Goal: Task Accomplishment & Management: Manage account settings

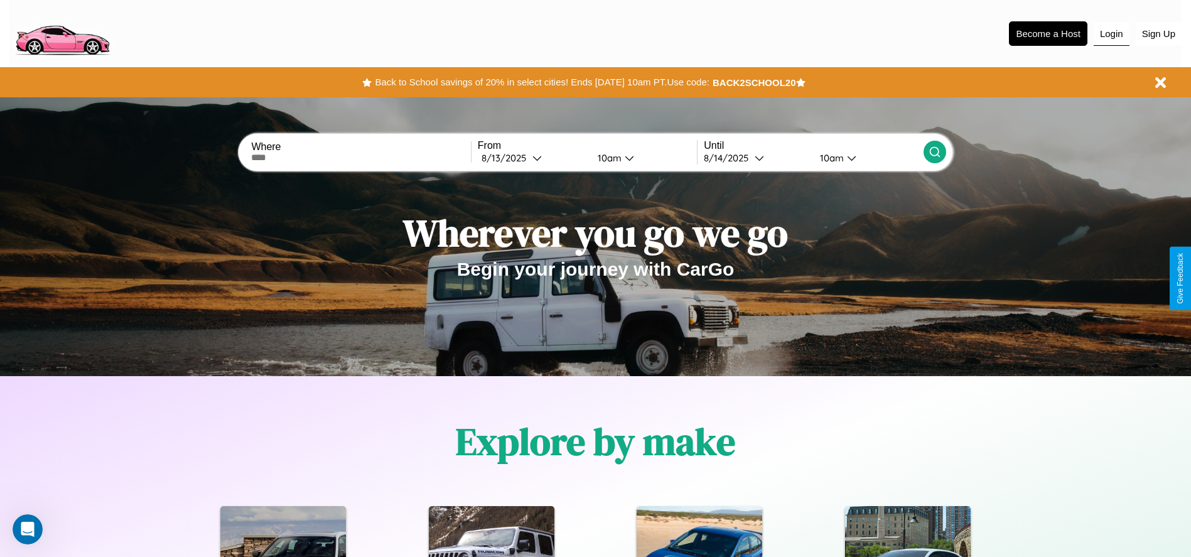
click at [1111, 33] on button "Login" at bounding box center [1111, 34] width 36 height 24
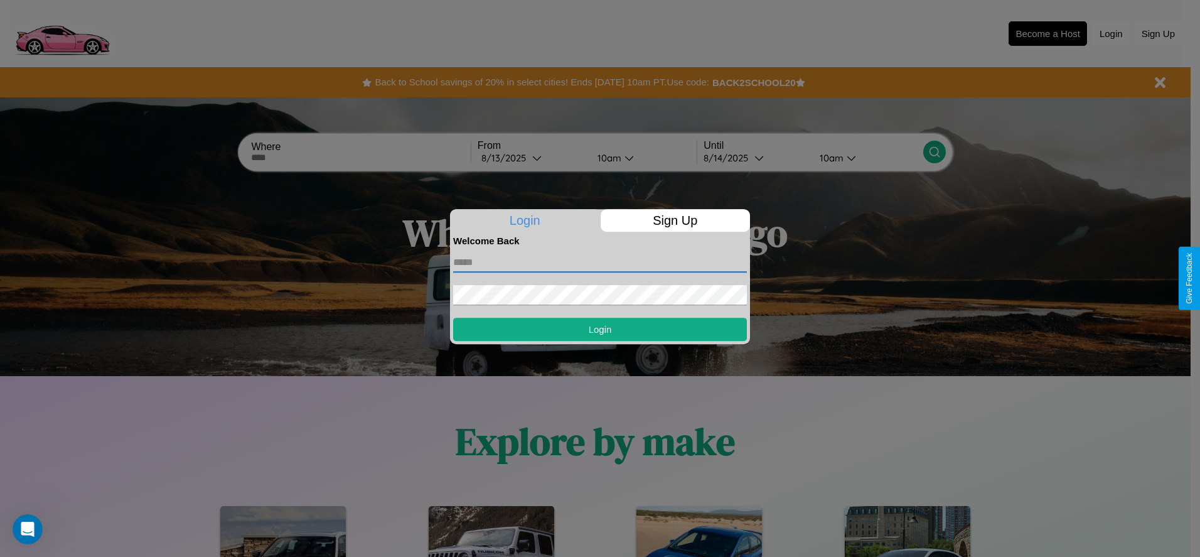
click at [600, 262] on input "text" at bounding box center [600, 262] width 294 height 20
type input "**********"
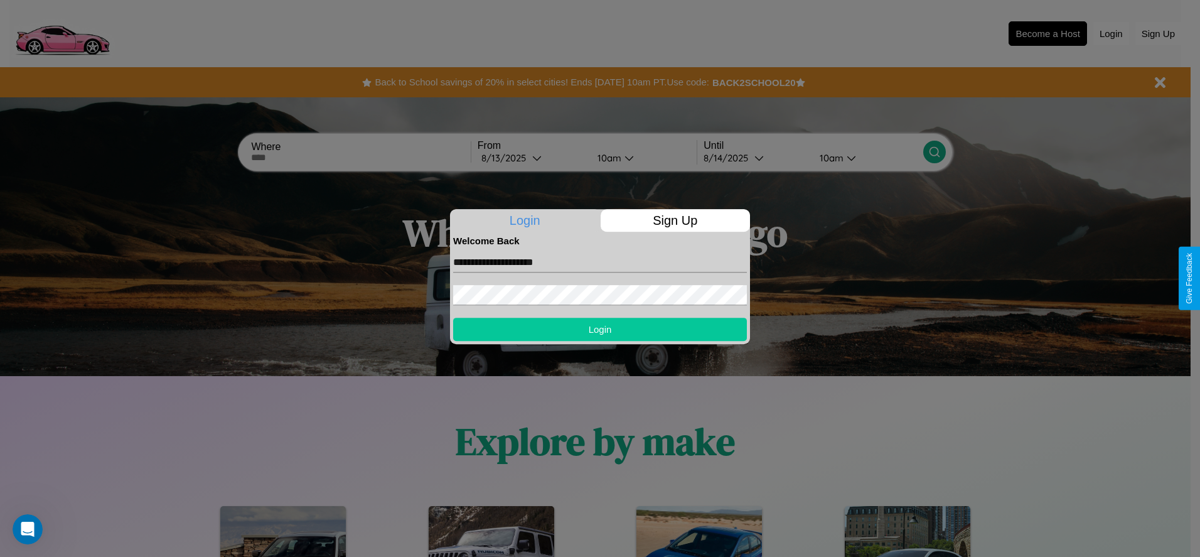
click at [600, 329] on button "Login" at bounding box center [600, 329] width 294 height 23
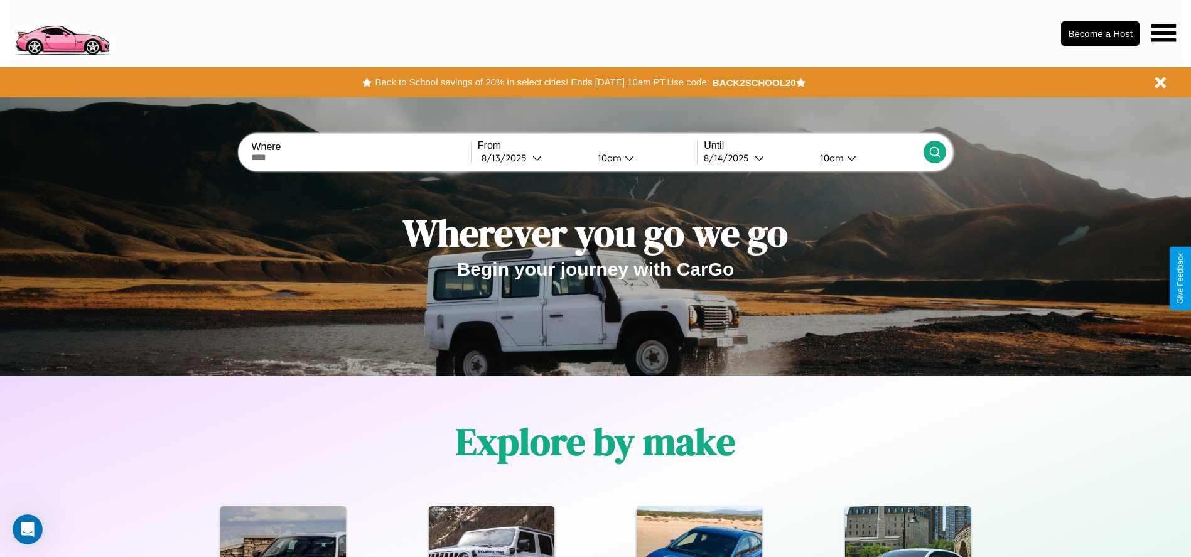
click at [1163, 33] on icon at bounding box center [1163, 33] width 24 height 18
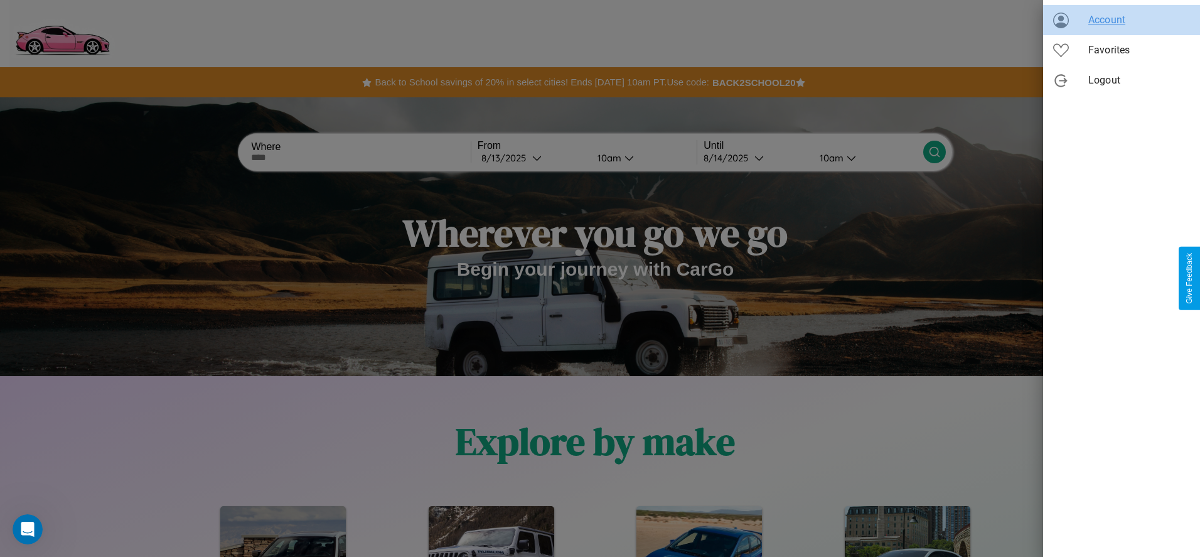
click at [1122, 20] on span "Account" at bounding box center [1139, 20] width 102 height 15
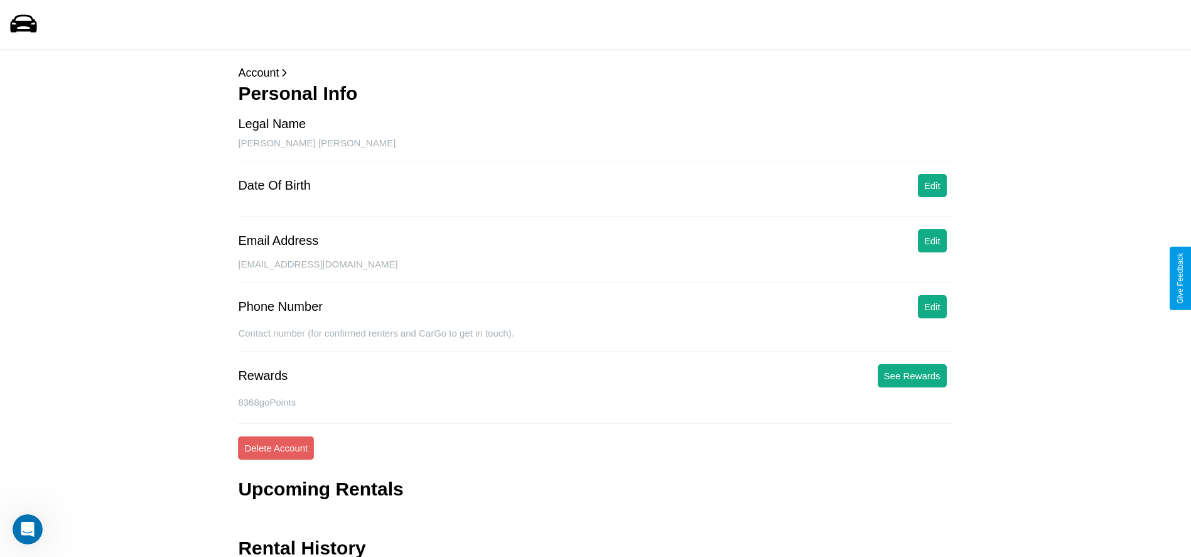
scroll to position [50, 0]
